Goal: Information Seeking & Learning: Check status

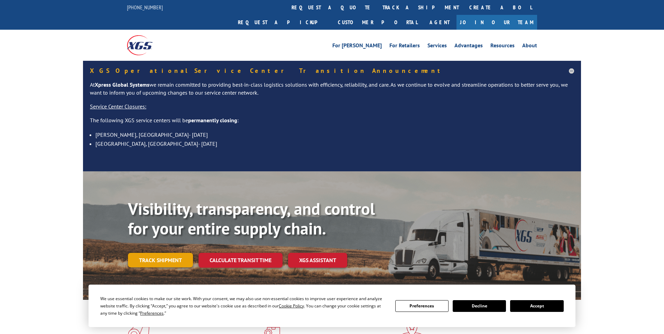
click at [164, 253] on link "Track shipment" at bounding box center [160, 260] width 65 height 15
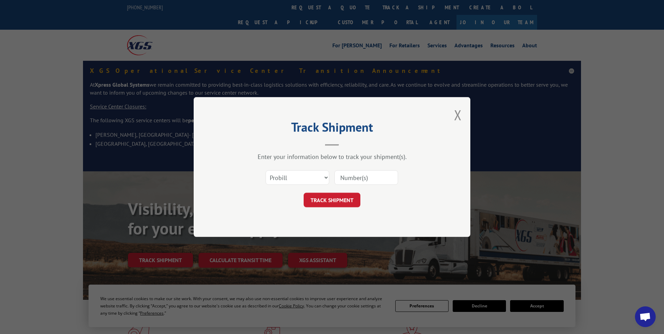
click at [372, 176] on input at bounding box center [366, 177] width 64 height 15
type input "175871090"
click button "TRACK SHIPMENT" at bounding box center [332, 200] width 57 height 15
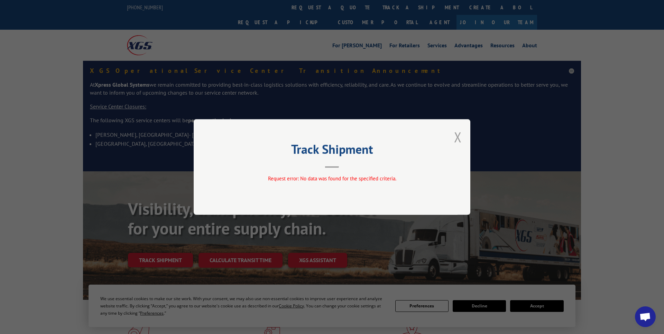
click at [455, 138] on button "Close modal" at bounding box center [458, 137] width 8 height 18
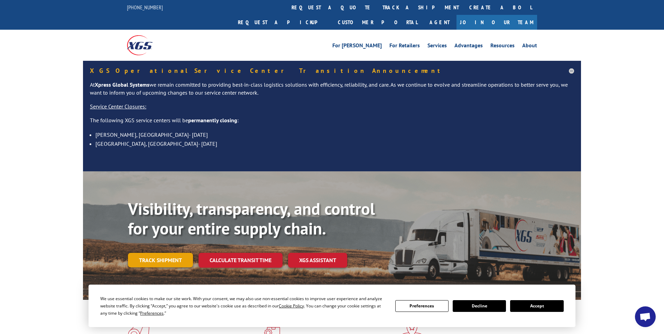
click at [168, 253] on link "Track shipment" at bounding box center [160, 260] width 65 height 15
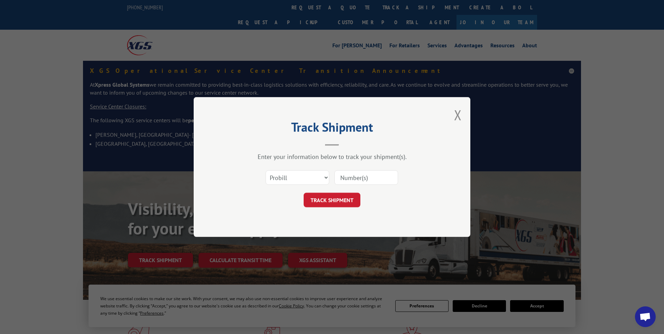
click at [365, 179] on input at bounding box center [366, 177] width 64 height 15
type input "17587190"
click at [327, 200] on button "TRACK SHIPMENT" at bounding box center [332, 200] width 57 height 15
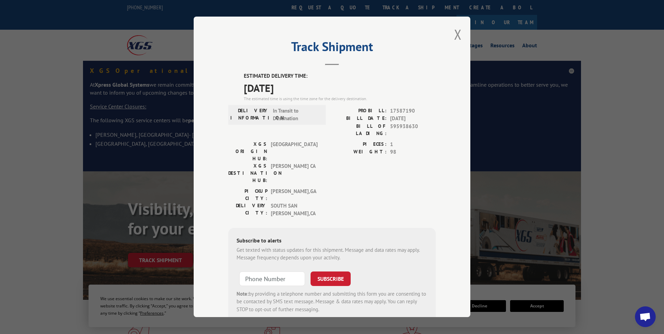
click at [454, 32] on div "Track Shipment ESTIMATED DELIVERY TIME: [DATE] The estimated time is using the …" at bounding box center [332, 167] width 277 height 301
click at [460, 34] on button "Close modal" at bounding box center [458, 34] width 8 height 18
